Goal: Task Accomplishment & Management: Complete application form

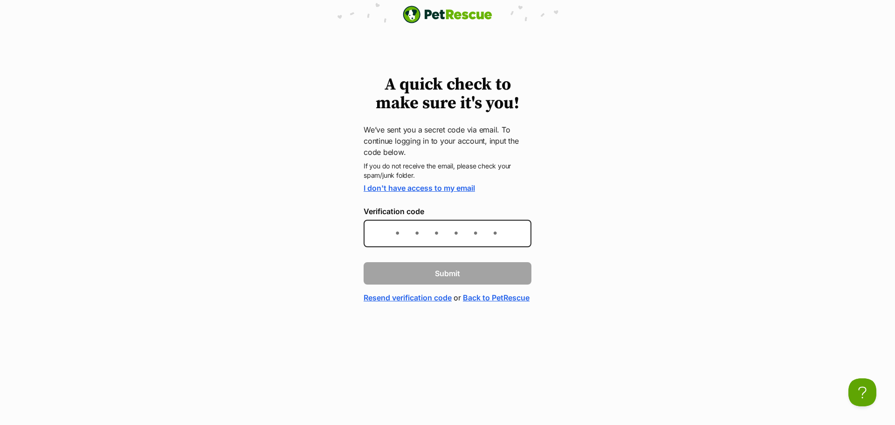
click at [463, 303] on link "Back to PetRescue" at bounding box center [496, 297] width 67 height 11
click at [422, 184] on link "I don't have access to my email" at bounding box center [418, 187] width 111 height 9
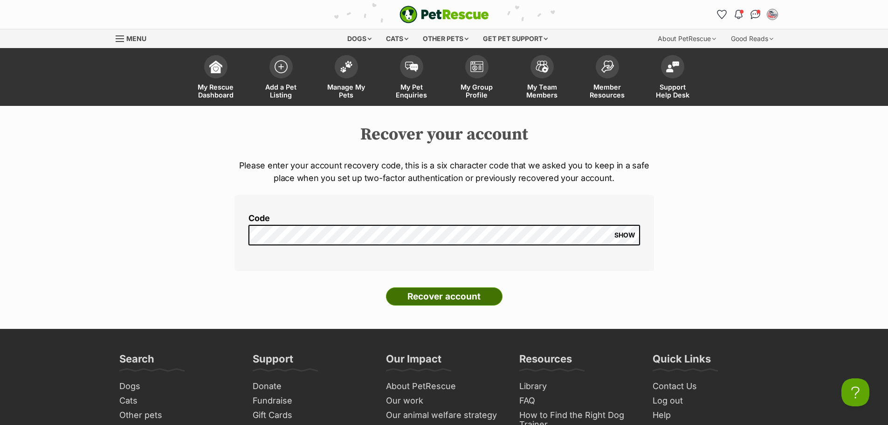
click at [469, 294] on input "Recover account" at bounding box center [444, 296] width 116 height 19
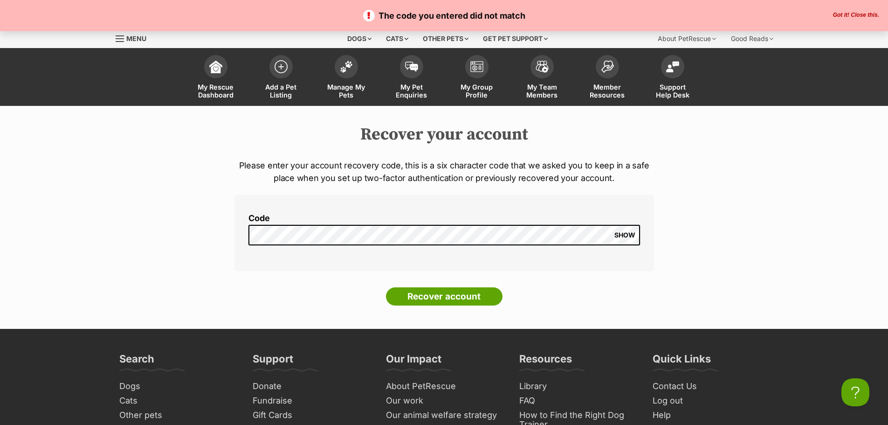
click at [139, 37] on span "Menu" at bounding box center [136, 38] width 20 height 8
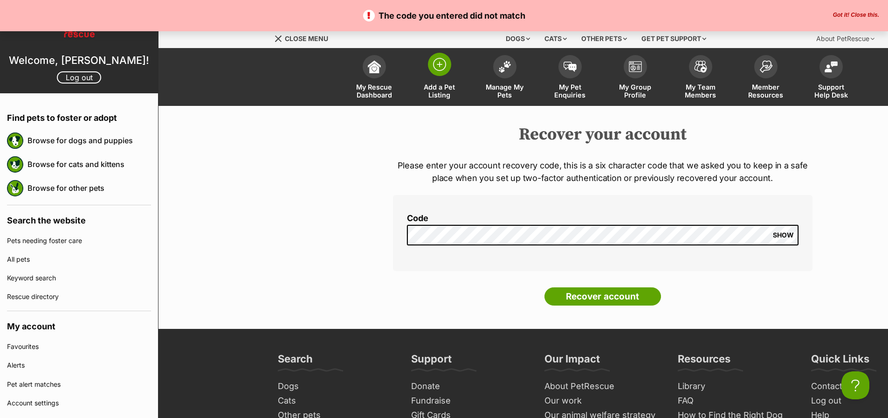
click at [438, 70] on img at bounding box center [439, 64] width 13 height 13
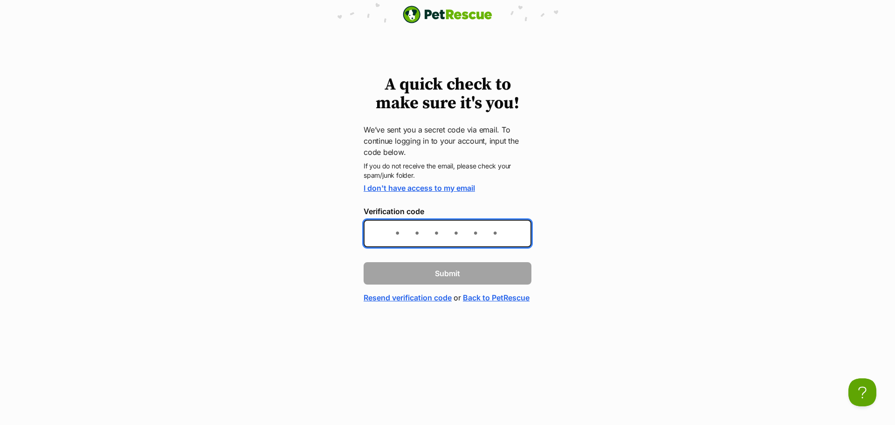
click at [491, 242] on input "Verification code" at bounding box center [447, 232] width 168 height 27
type input "9fca9d"
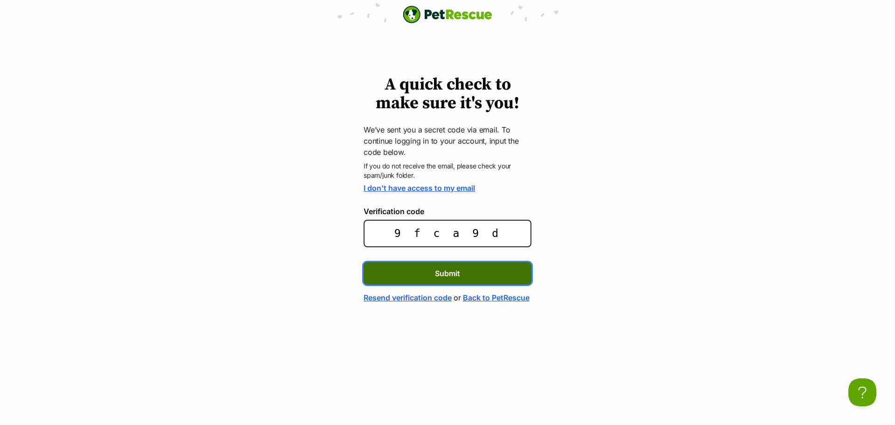
click at [485, 274] on button "Submit" at bounding box center [447, 273] width 168 height 22
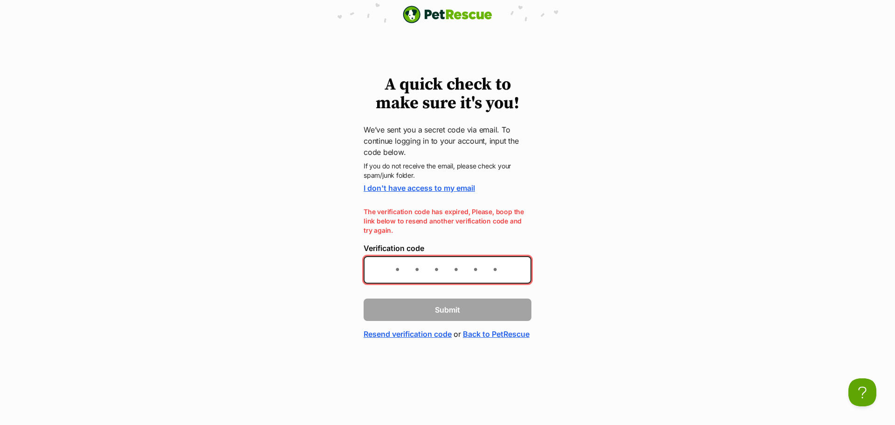
click at [414, 334] on link "Resend verification code" at bounding box center [407, 333] width 88 height 11
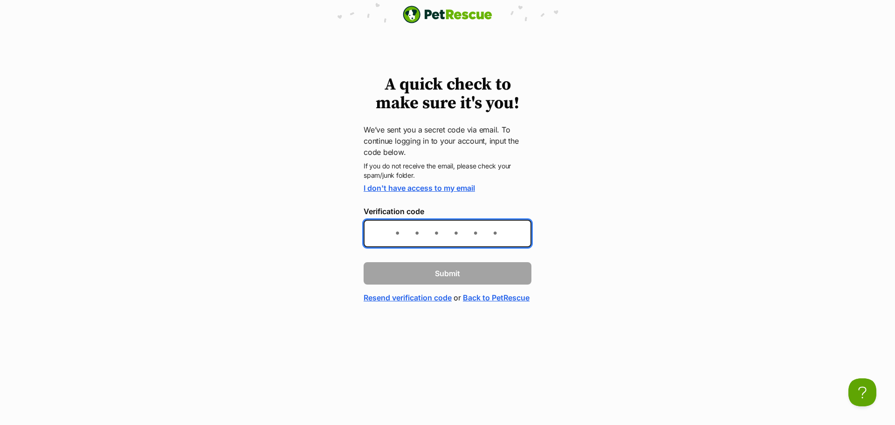
click at [429, 226] on input "Verification code" at bounding box center [447, 232] width 168 height 27
type input "dbf317"
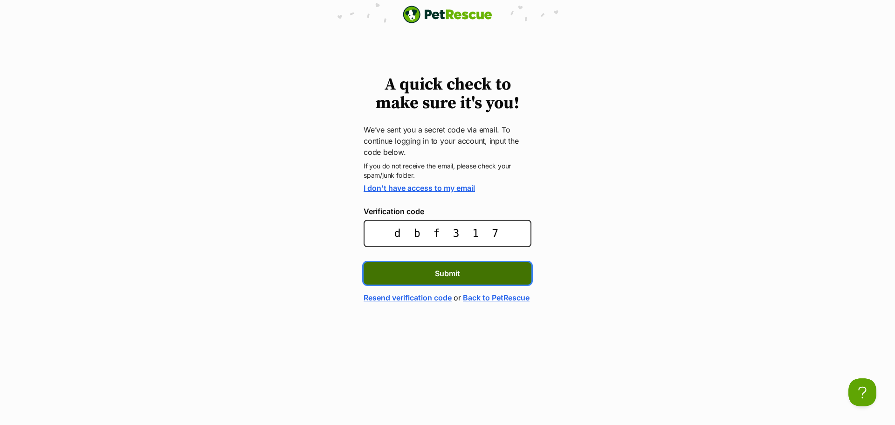
click at [433, 275] on button "Submit" at bounding box center [447, 273] width 168 height 22
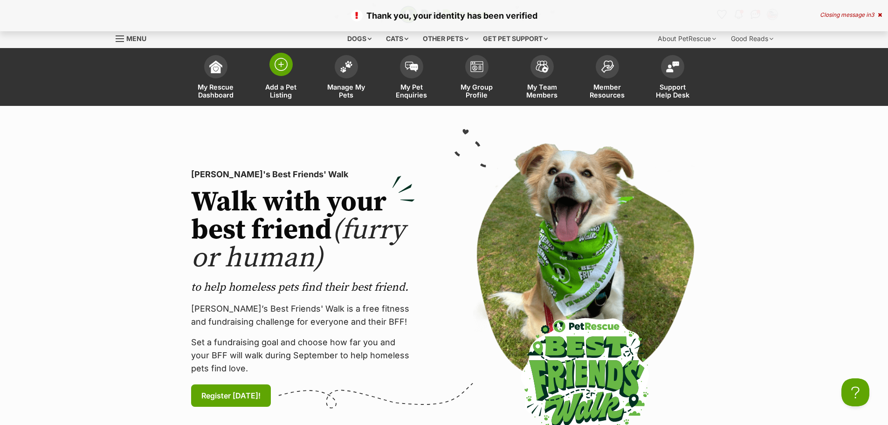
click at [281, 68] on img at bounding box center [280, 64] width 13 height 13
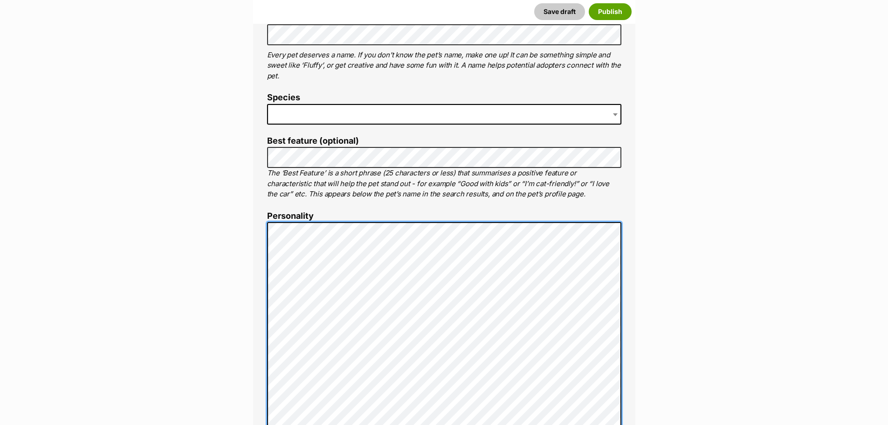
scroll to position [341, 0]
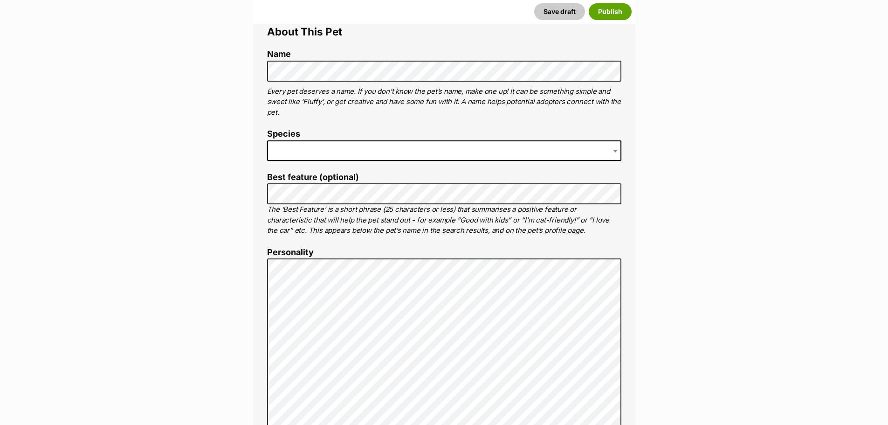
click at [320, 152] on span at bounding box center [444, 150] width 354 height 21
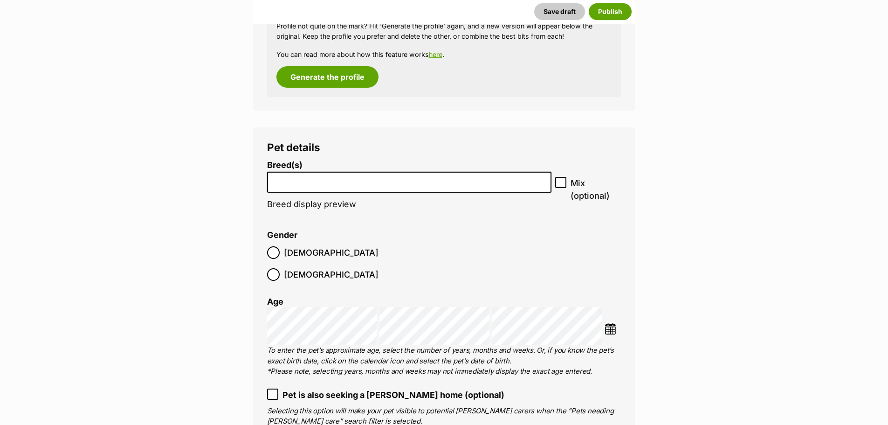
scroll to position [1273, 0]
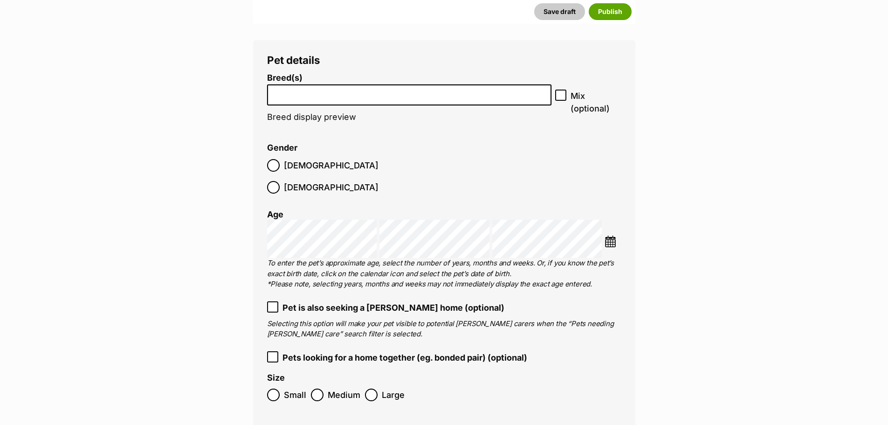
click at [320, 96] on input "search" at bounding box center [409, 93] width 278 height 10
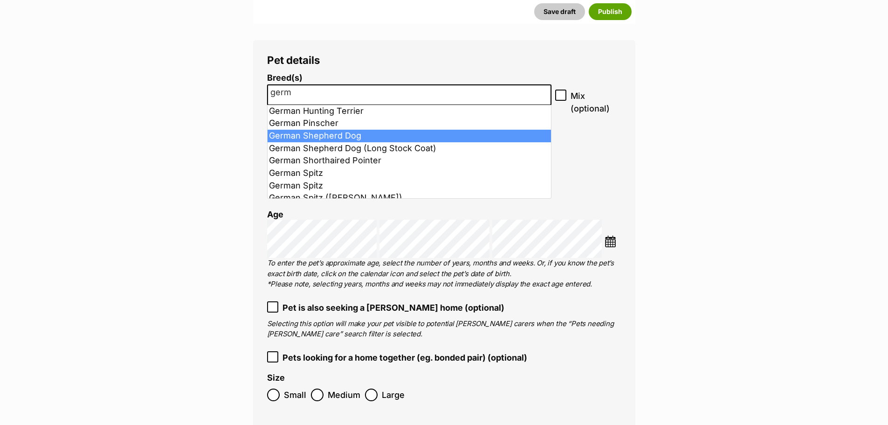
type input "germ"
select select "354"
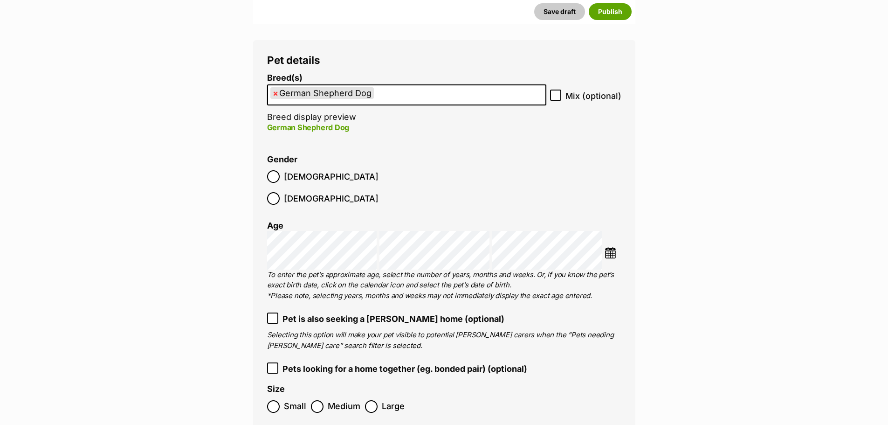
click at [557, 97] on icon at bounding box center [555, 95] width 7 height 7
click at [557, 97] on input "Mix (optional)" at bounding box center [555, 94] width 11 height 11
checkbox input "true"
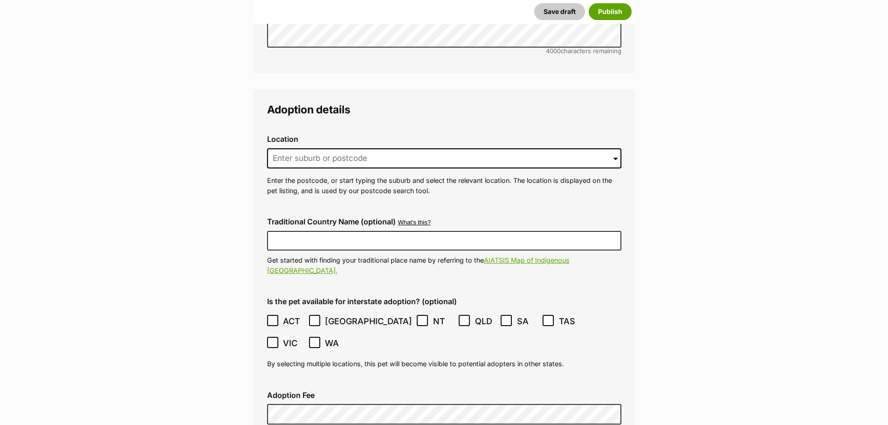
scroll to position [2251, 0]
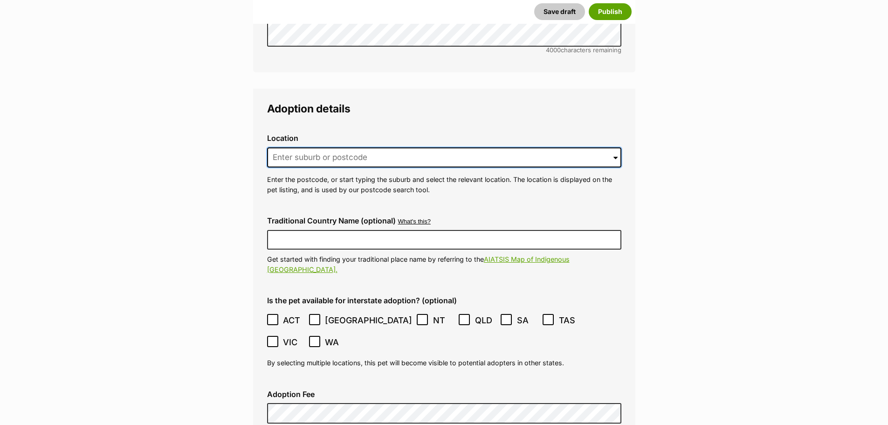
click at [330, 147] on input at bounding box center [444, 157] width 354 height 21
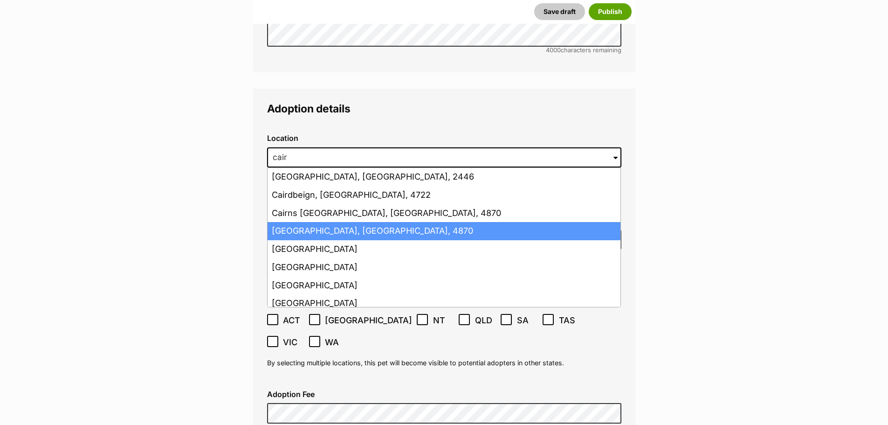
click at [314, 222] on li "Cairns, Queensland, 4870" at bounding box center [443, 231] width 353 height 18
type input "Cairns, Queensland, 4870"
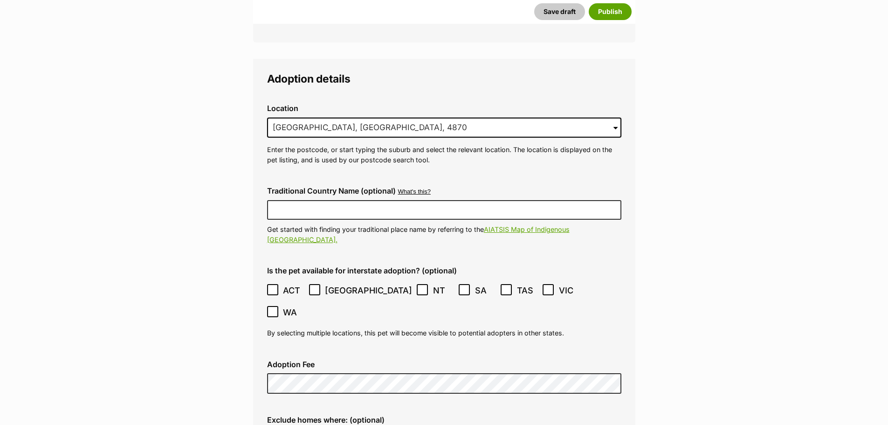
scroll to position [2391, 0]
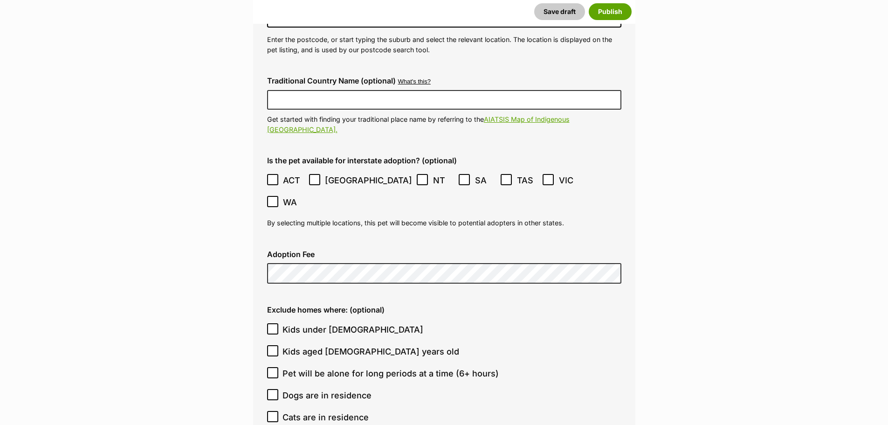
drag, startPoint x: 399, startPoint y: 149, endPoint x: 409, endPoint y: 149, distance: 9.8
click at [461, 176] on icon at bounding box center [464, 179] width 7 height 7
click at [503, 178] on icon at bounding box center [506, 180] width 6 height 4
click at [518, 169] on ol "ACT NSW NT QLD SA TAS VIC WA" at bounding box center [444, 191] width 354 height 44
click at [275, 199] on icon at bounding box center [273, 201] width 6 height 4
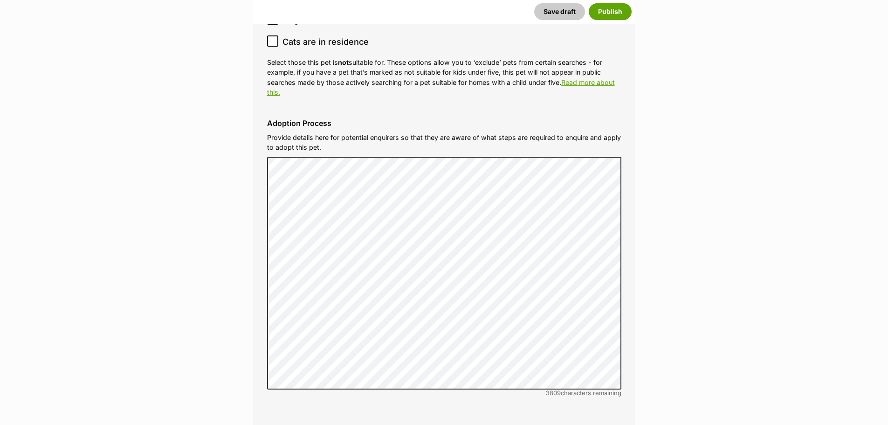
scroll to position [2904, 0]
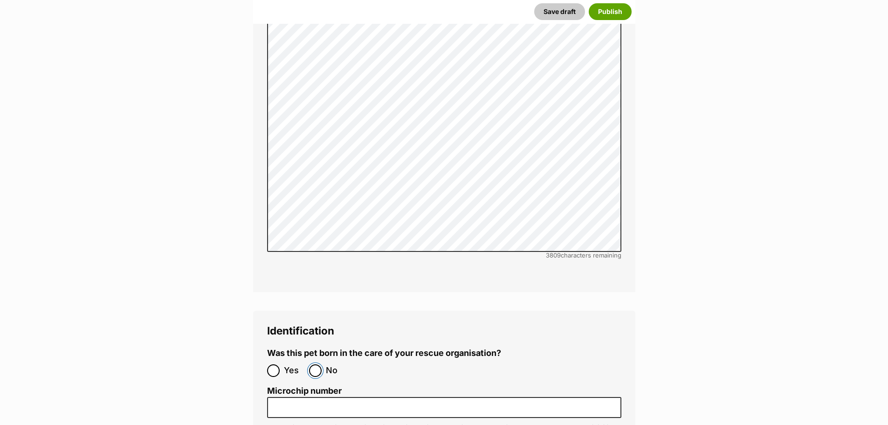
click at [313, 364] on input "No" at bounding box center [315, 370] width 13 height 13
radio input "true"
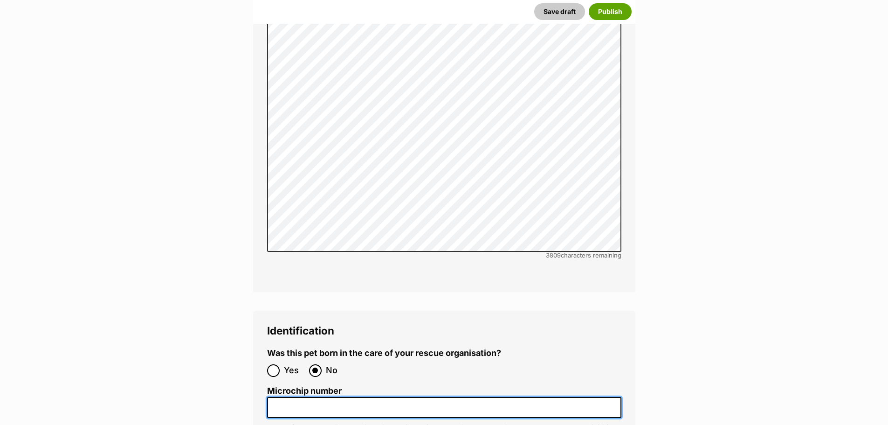
click at [312, 397] on input "Microchip number" at bounding box center [444, 407] width 354 height 21
paste input "953010007726417"
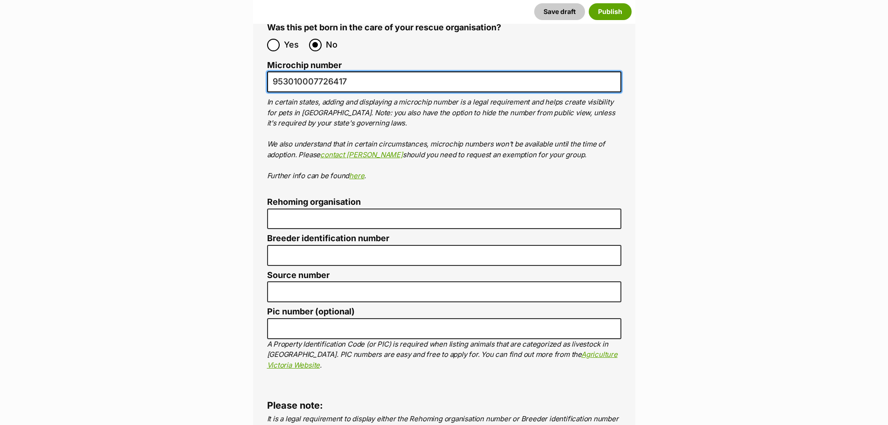
scroll to position [3230, 0]
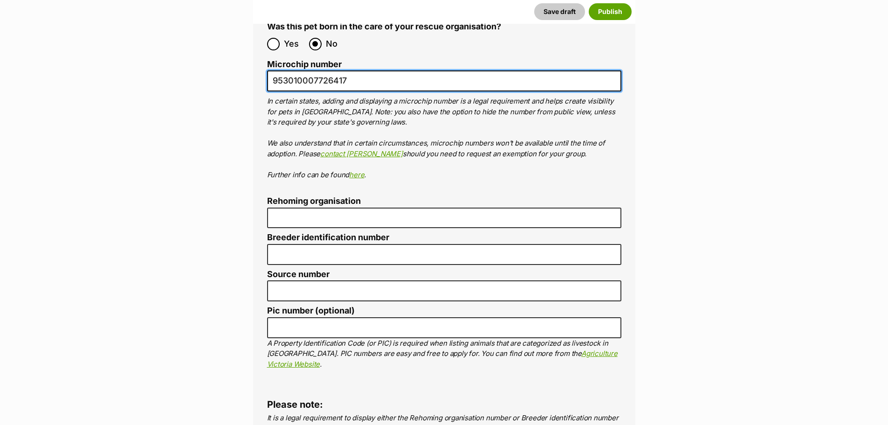
type input "953010007726417"
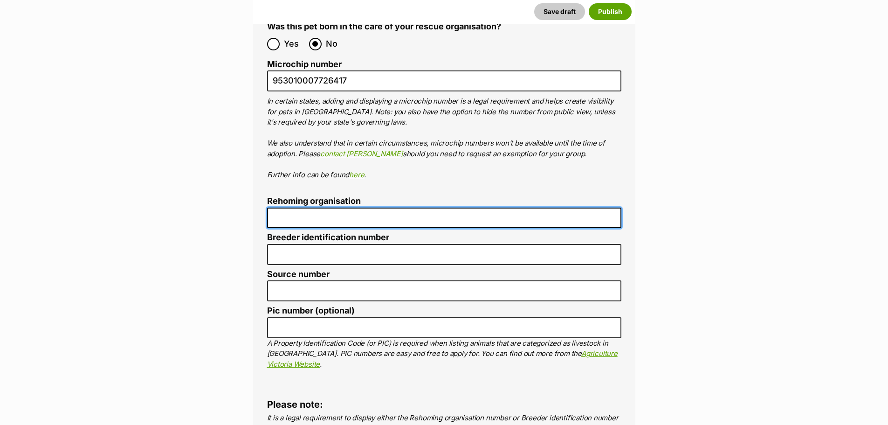
click at [304, 207] on input "Rehoming organisation" at bounding box center [444, 217] width 354 height 21
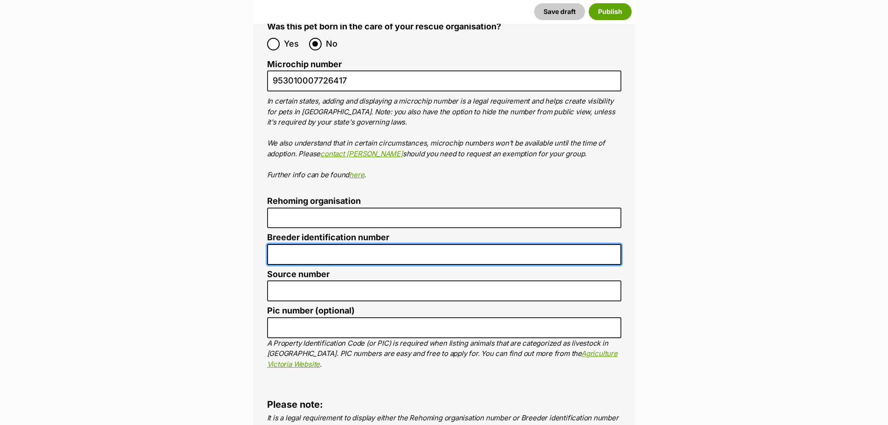
click at [307, 244] on input "Breeder identification number" at bounding box center [444, 254] width 354 height 21
type input "BIN0000372669521"
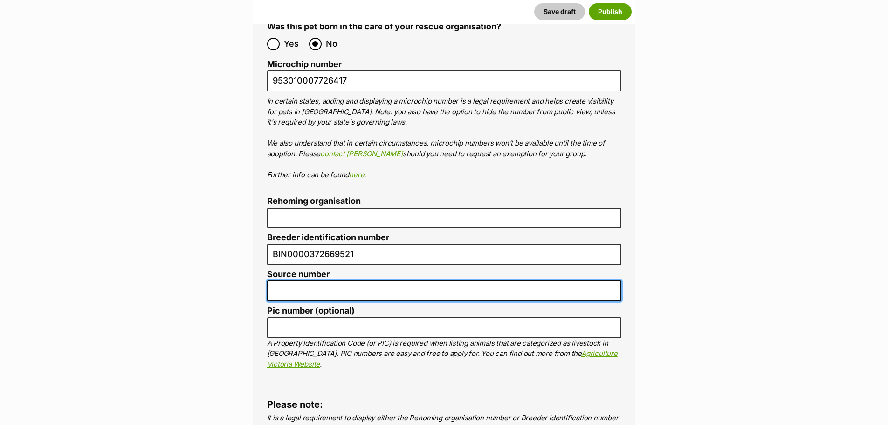
click at [331, 280] on input "Source number" at bounding box center [444, 290] width 354 height 21
type input "BIN0000372669521"
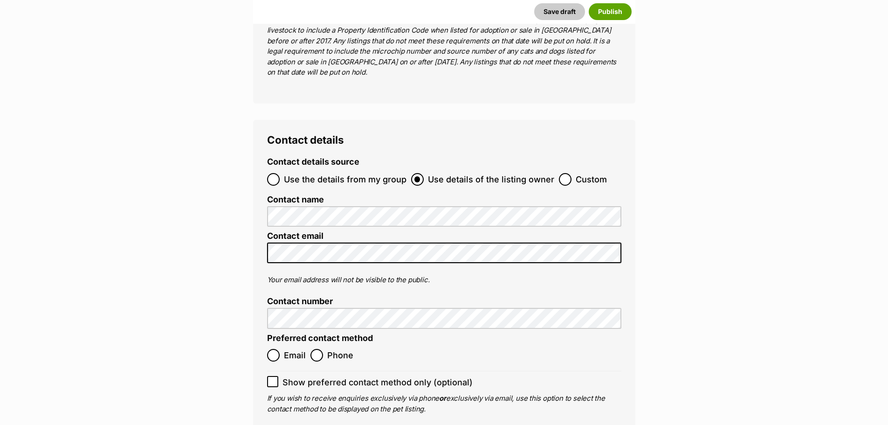
scroll to position [3789, 0]
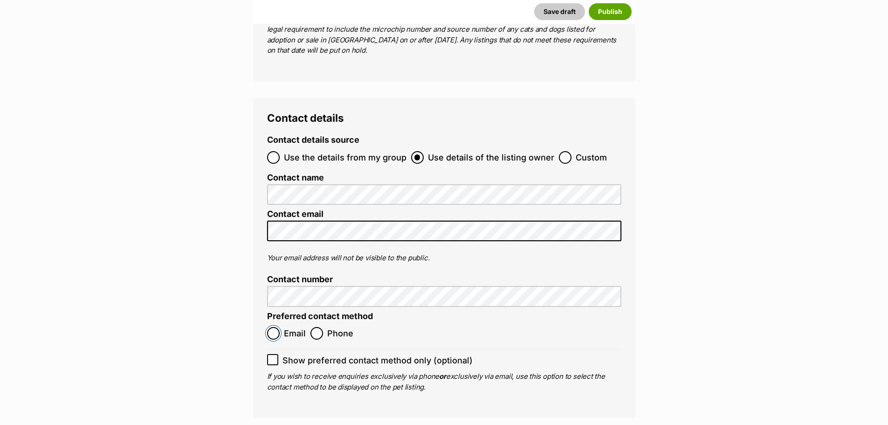
click at [274, 327] on input "Email" at bounding box center [273, 333] width 13 height 13
radio input "true"
click at [270, 356] on icon at bounding box center [272, 359] width 7 height 7
click at [270, 354] on input "Show preferred contact method only (optional)" at bounding box center [272, 359] width 11 height 11
checkbox input "true"
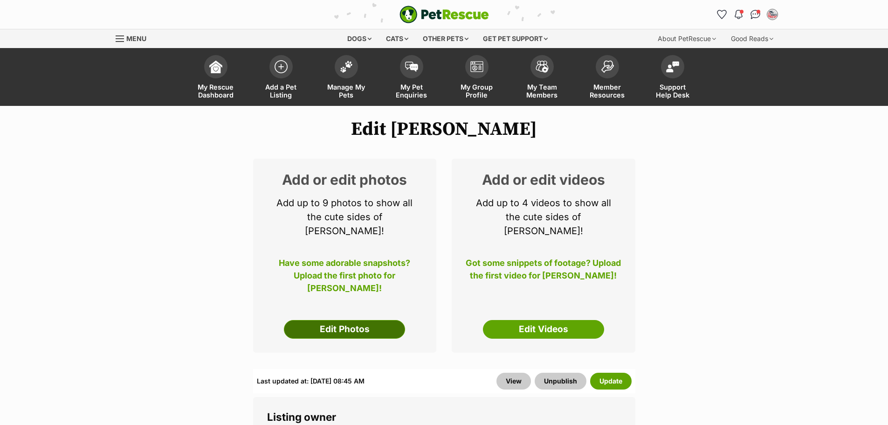
click at [321, 320] on link "Edit Photos" at bounding box center [344, 329] width 121 height 19
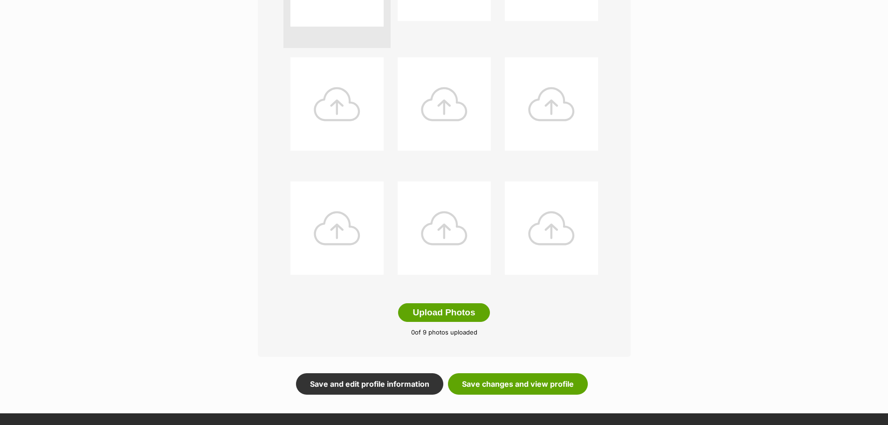
scroll to position [326, 0]
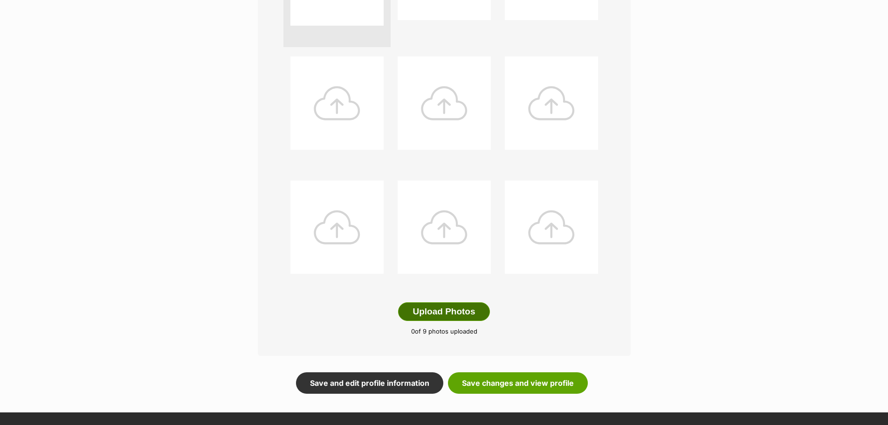
click at [447, 310] on button "Upload Photos" at bounding box center [443, 311] width 91 height 19
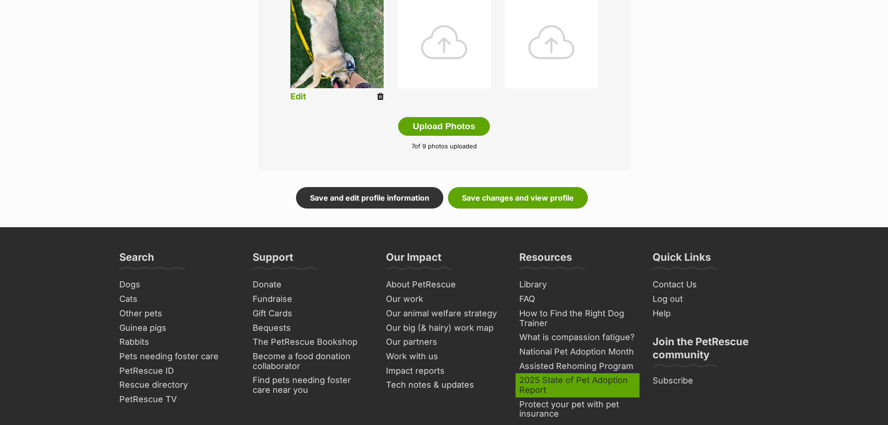
scroll to position [513, 0]
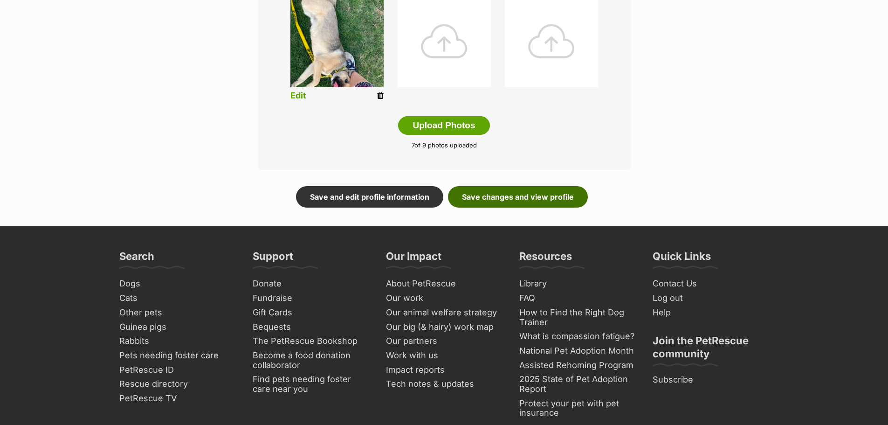
click at [526, 194] on link "Save changes and view profile" at bounding box center [518, 196] width 140 height 21
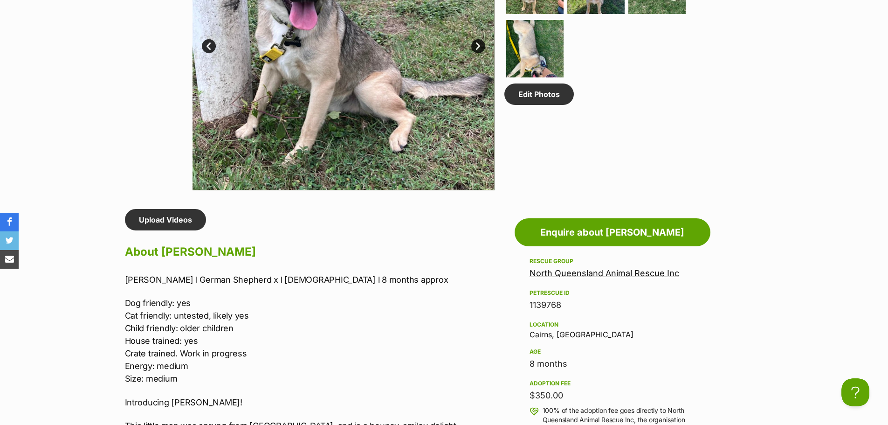
scroll to position [466, 0]
